Goal: Task Accomplishment & Management: Manage account settings

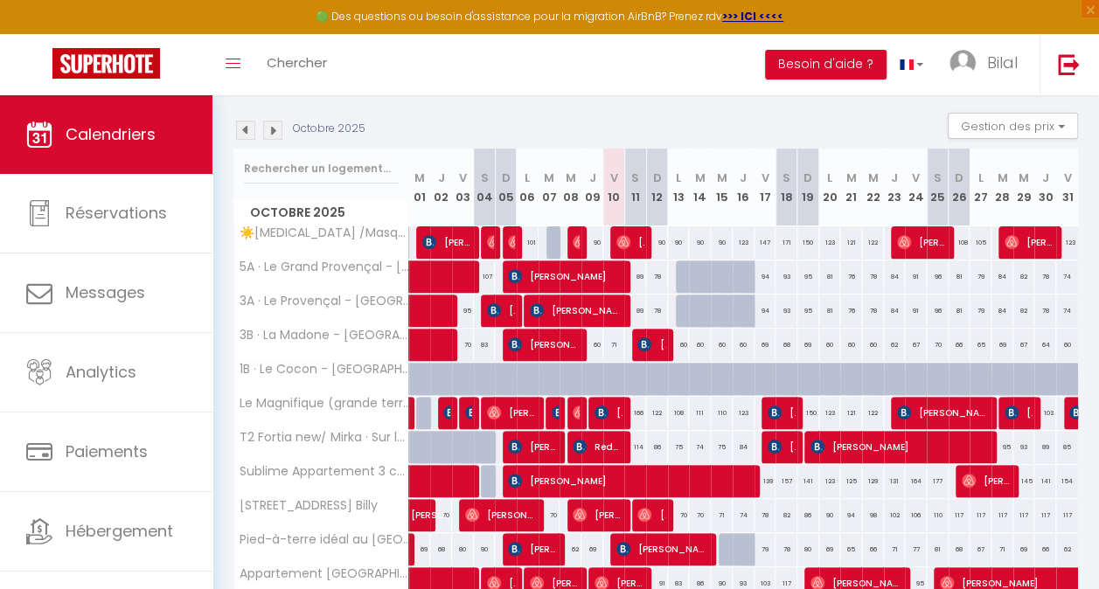
scroll to position [172, 0]
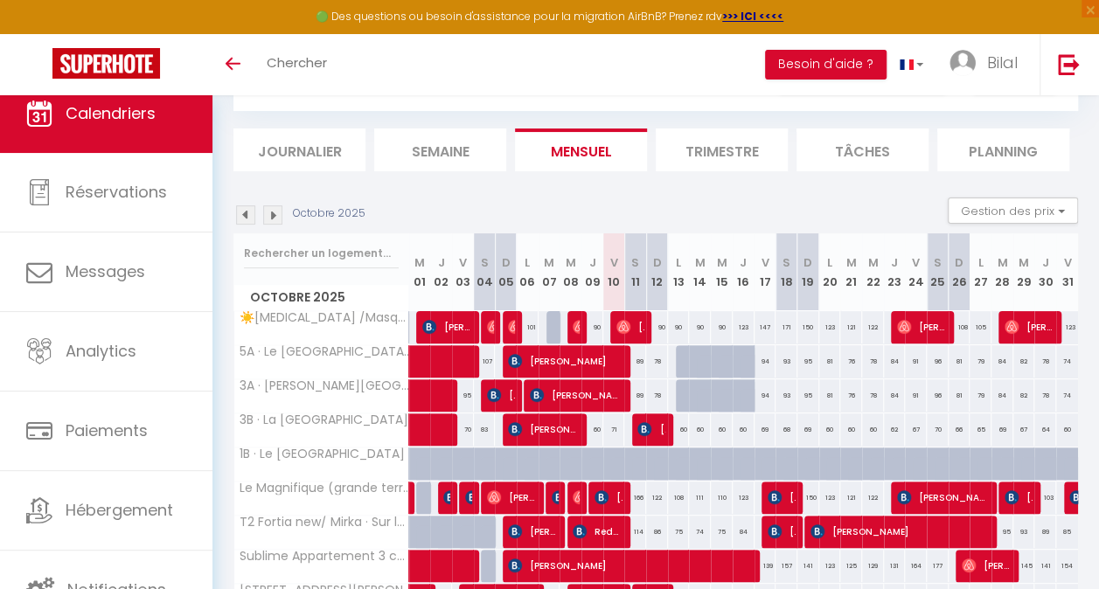
scroll to position [175, 0]
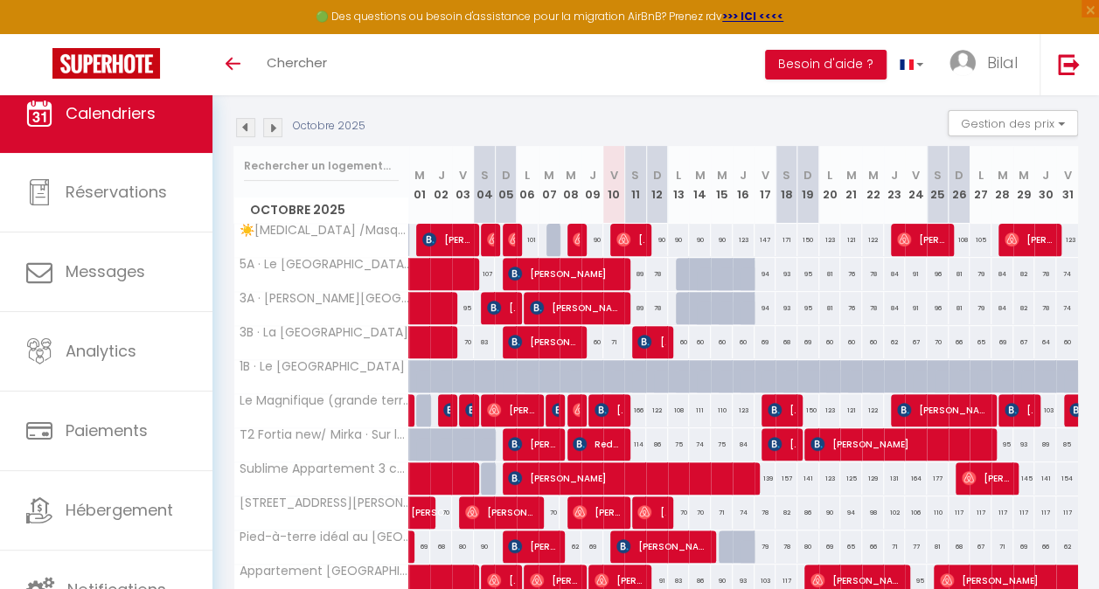
click at [636, 405] on div "166" at bounding box center [635, 410] width 22 height 32
type input "166"
type input "Sam 11 Octobre 2025"
type input "Dim 12 Octobre 2025"
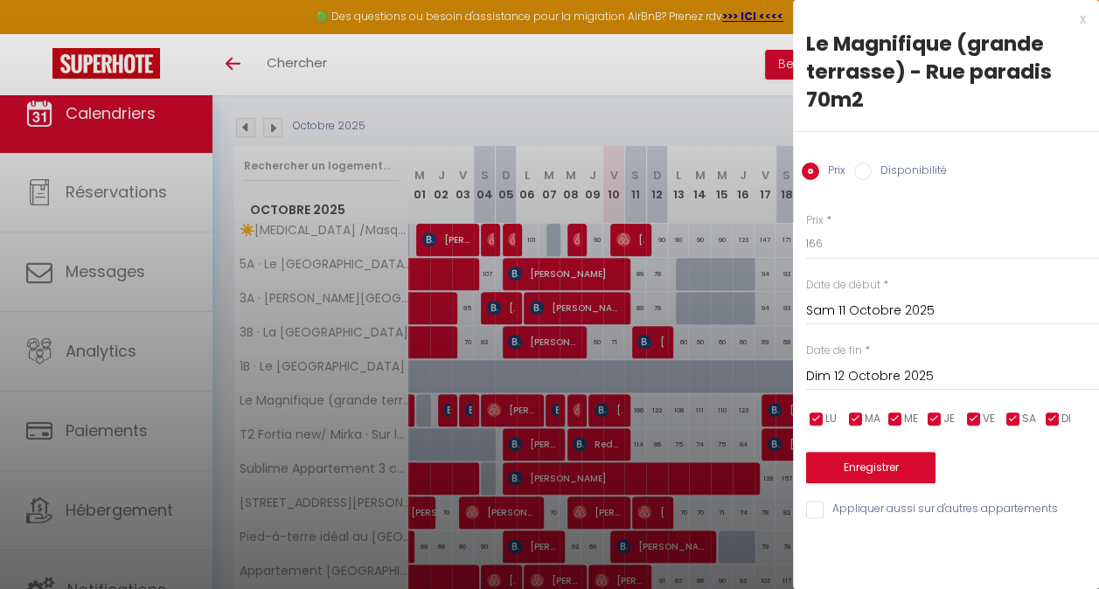
click at [640, 318] on div at bounding box center [549, 294] width 1099 height 589
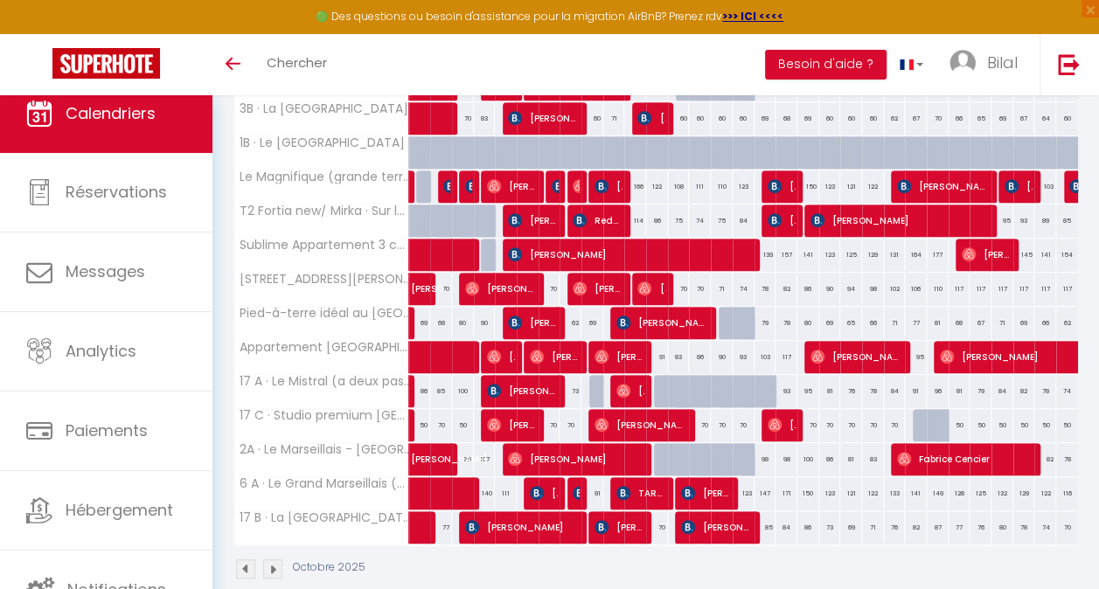
scroll to position [435, 0]
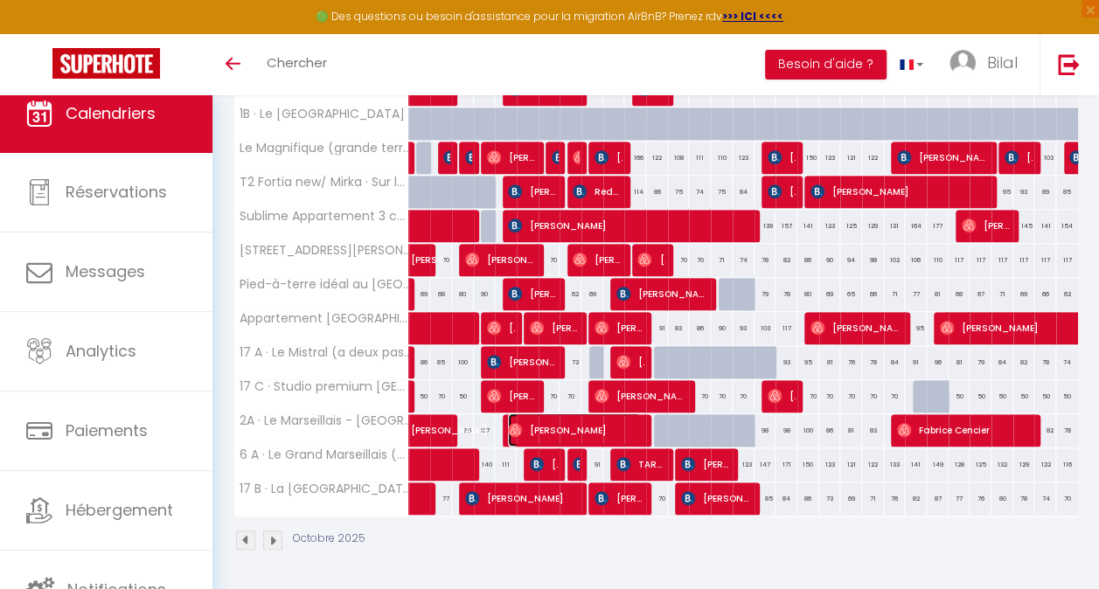
click at [591, 414] on span "[PERSON_NAME]" at bounding box center [574, 430] width 133 height 33
select select "OK"
select select "0"
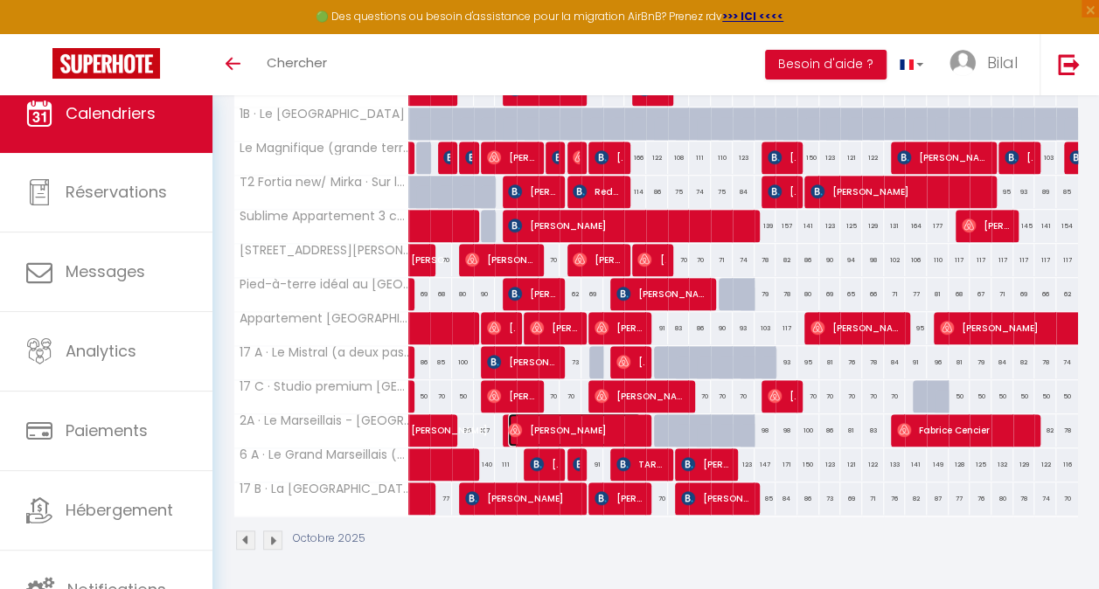
select select "1"
select select
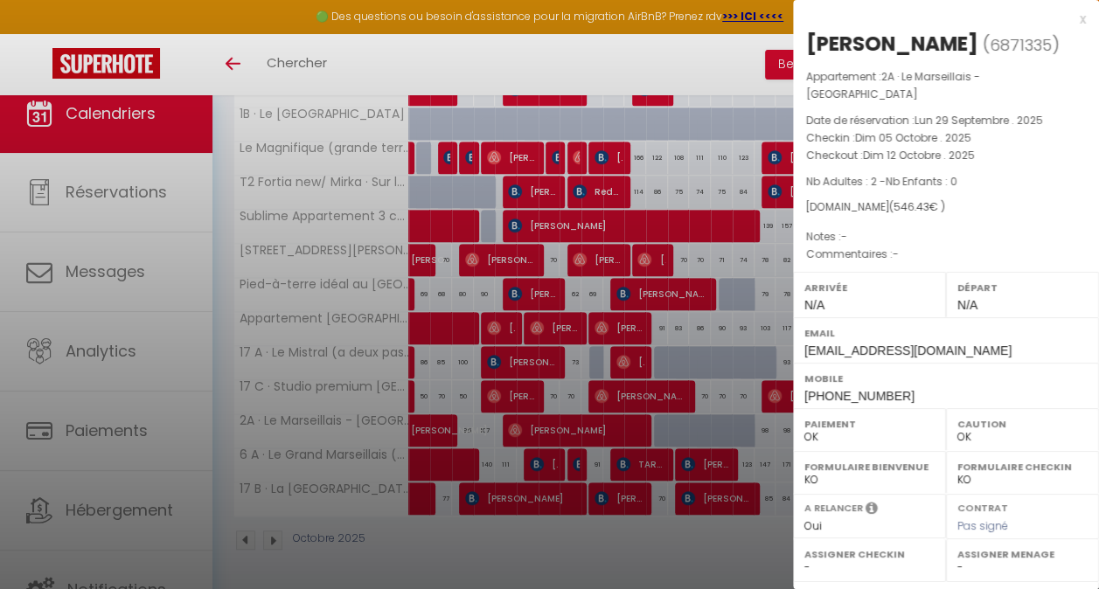
click at [531, 383] on div at bounding box center [549, 294] width 1099 height 589
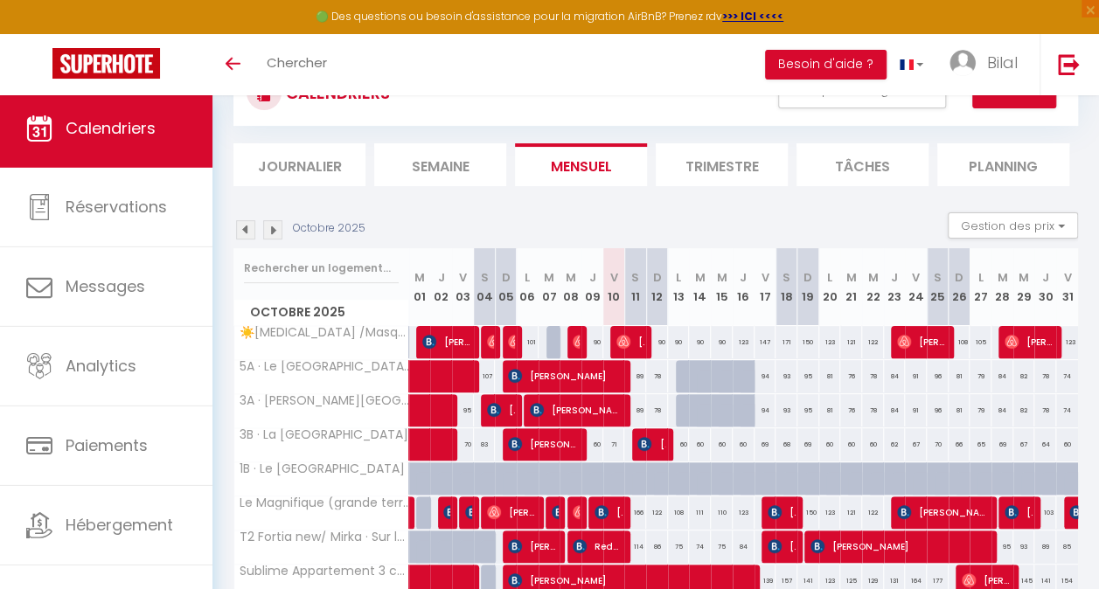
scroll to position [175, 0]
